Goal: Ask a question

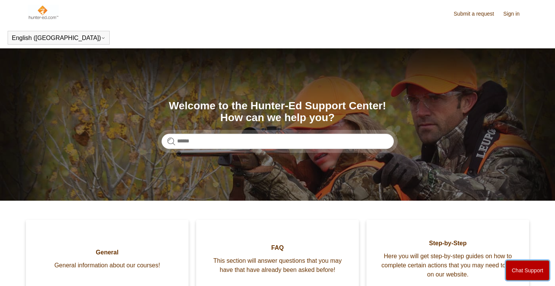
click at [513, 269] on button "Chat Support" at bounding box center [528, 270] width 44 height 20
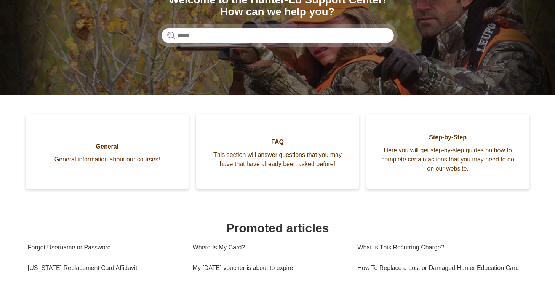
scroll to position [114, 0]
